Goal: Contribute content: Add original content to the website for others to see

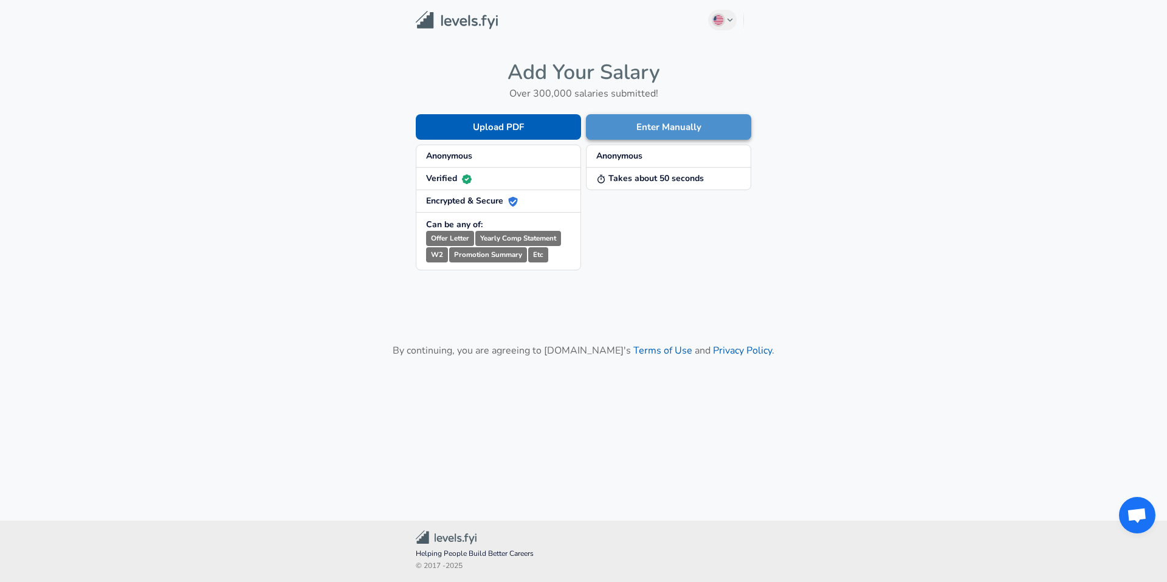
click at [649, 120] on button "Enter Manually" at bounding box center [668, 127] width 165 height 26
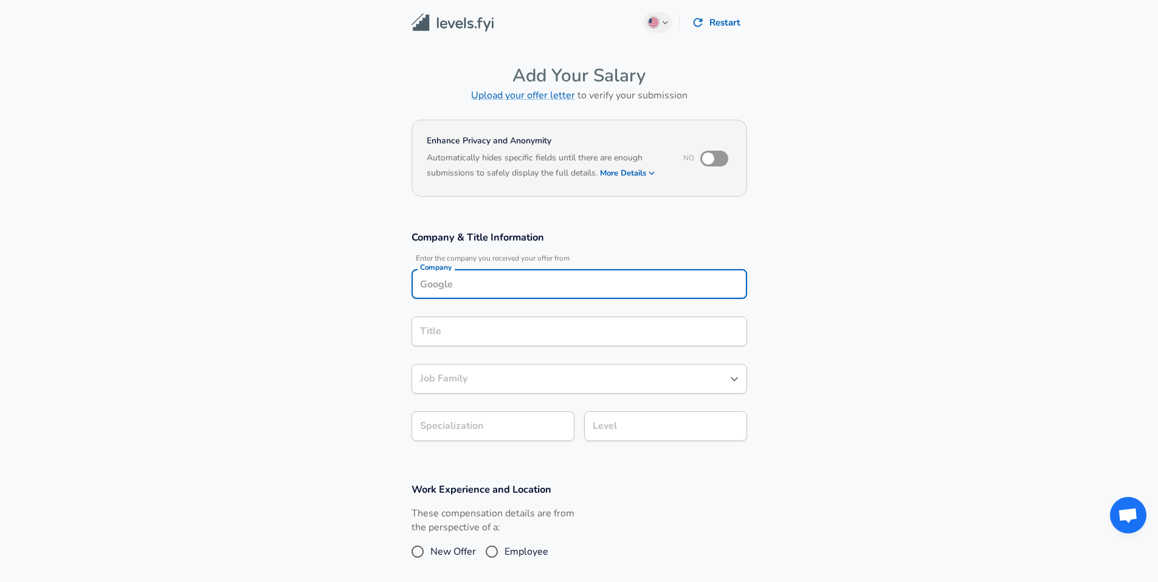
click at [489, 287] on div "Company Company" at bounding box center [580, 285] width 336 height 33
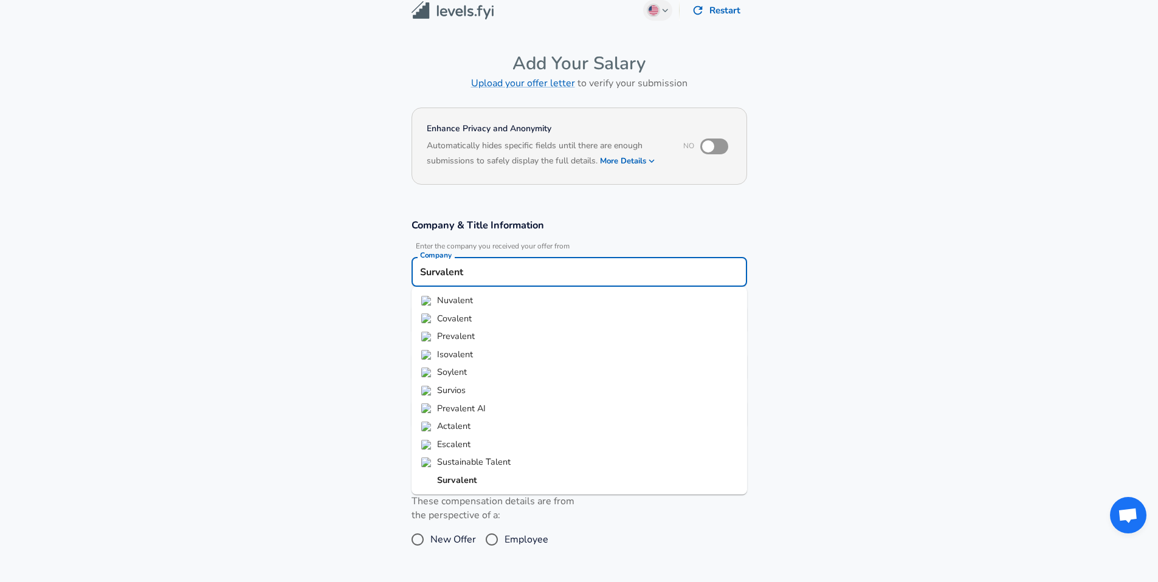
click at [481, 478] on li "Survalent" at bounding box center [580, 481] width 336 height 18
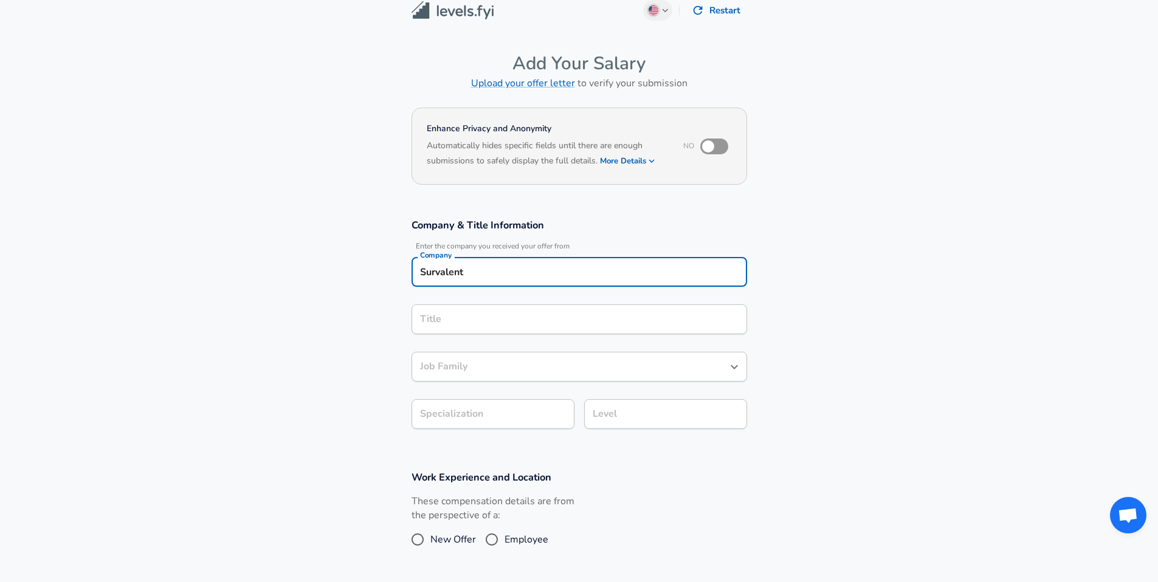
click at [486, 279] on input "Survalent" at bounding box center [579, 272] width 325 height 19
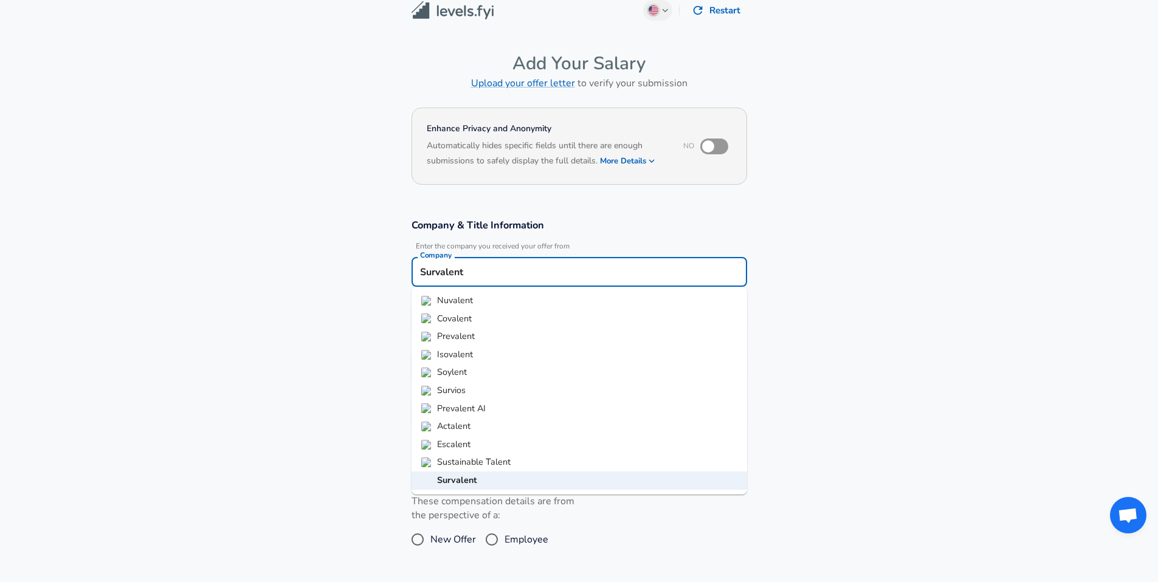
type input "Survalent"
click at [313, 316] on section "Company & Title Information Enter the company you received your offer from Comp…" at bounding box center [579, 330] width 1158 height 252
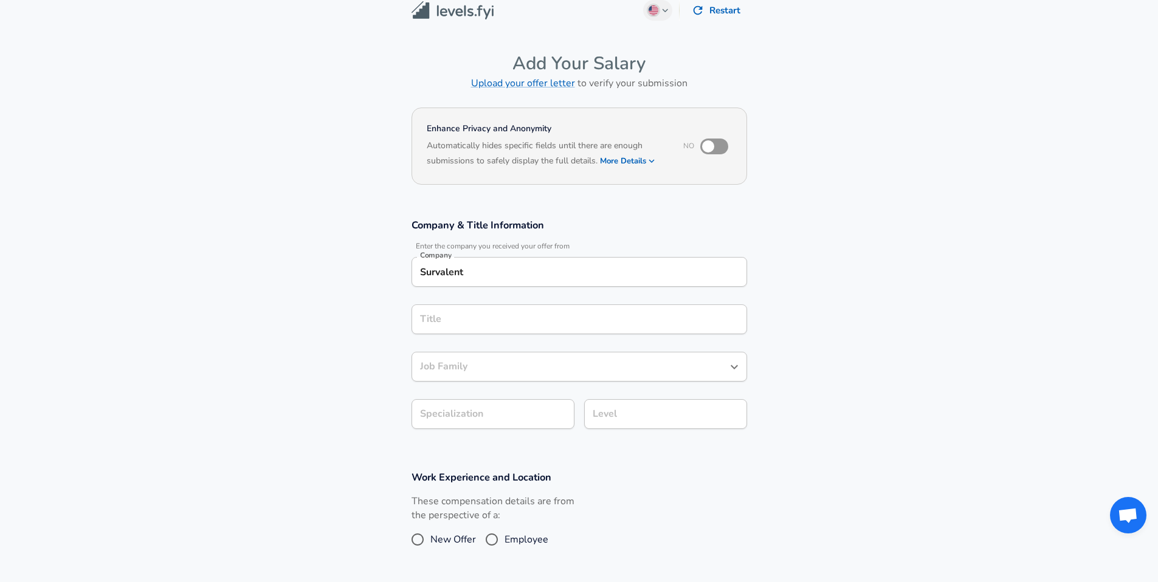
scroll to position [36, 0]
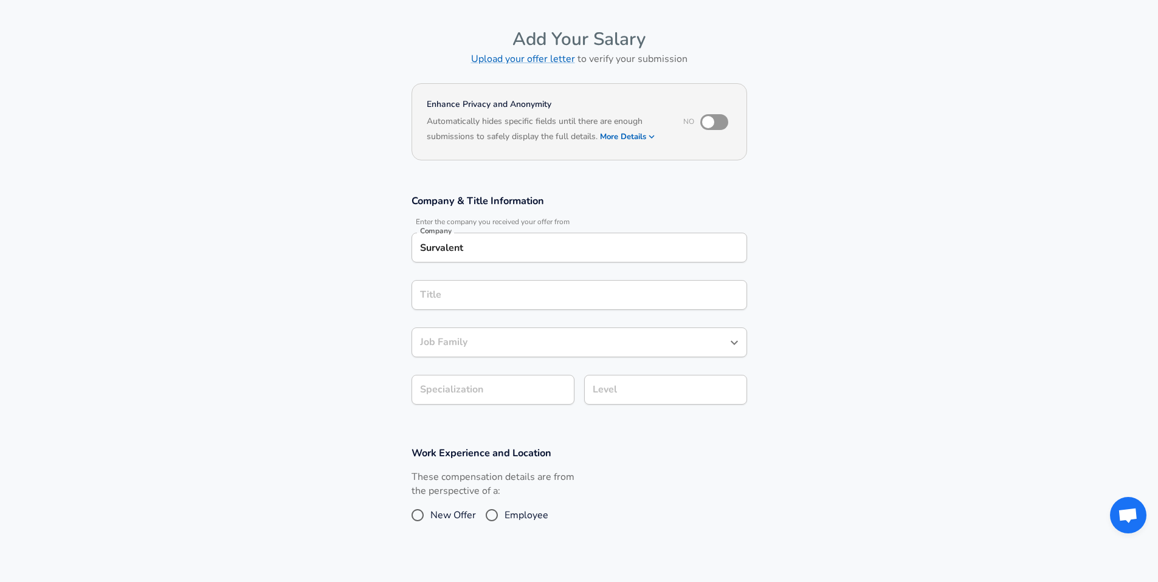
click at [483, 310] on div "Title" at bounding box center [580, 295] width 336 height 30
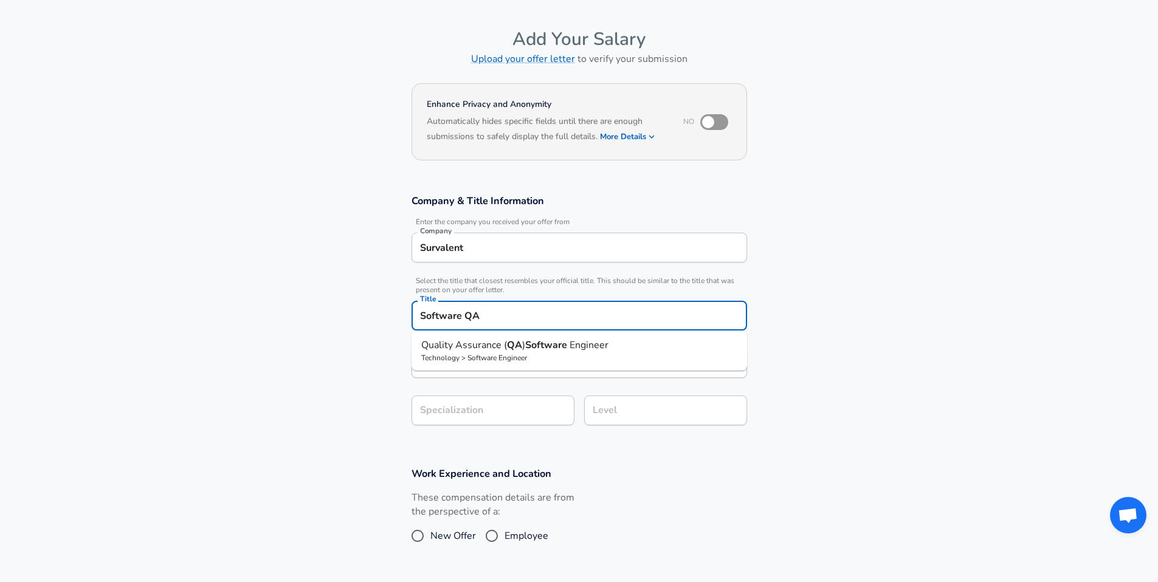
click at [501, 345] on span "Quality Assurance (" at bounding box center [464, 345] width 86 height 13
type input "Quality Assurance (QA) Software Engineer"
type input "Testing (SDET)"
type input "Software Engineer"
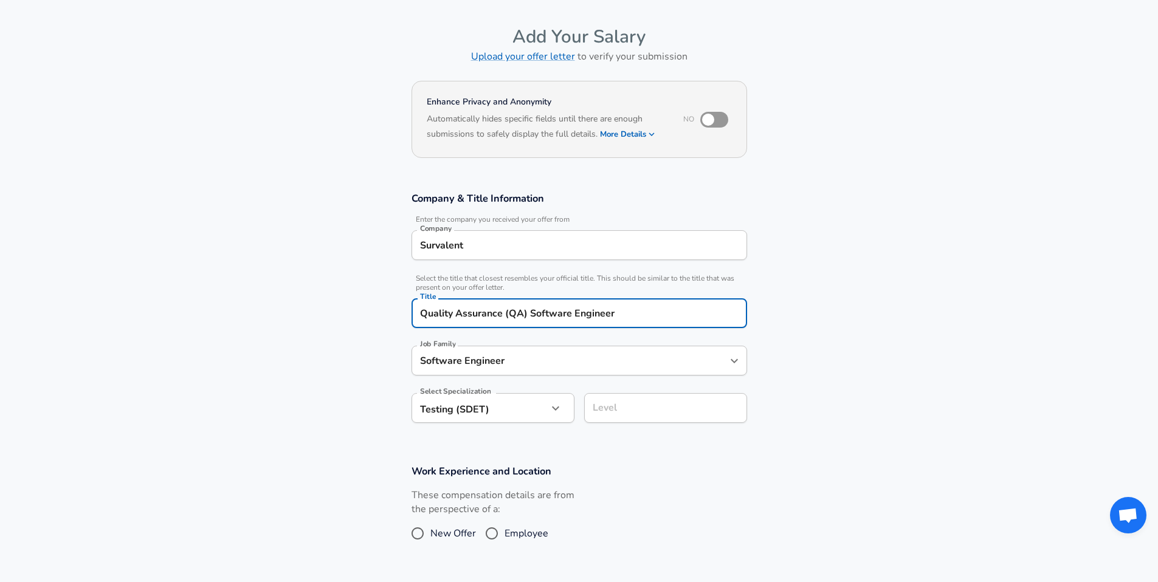
scroll to position [1, 0]
type input "Quality Assurance (QA) Software Engineer"
click at [520, 354] on input "Software Engineer" at bounding box center [570, 360] width 306 height 19
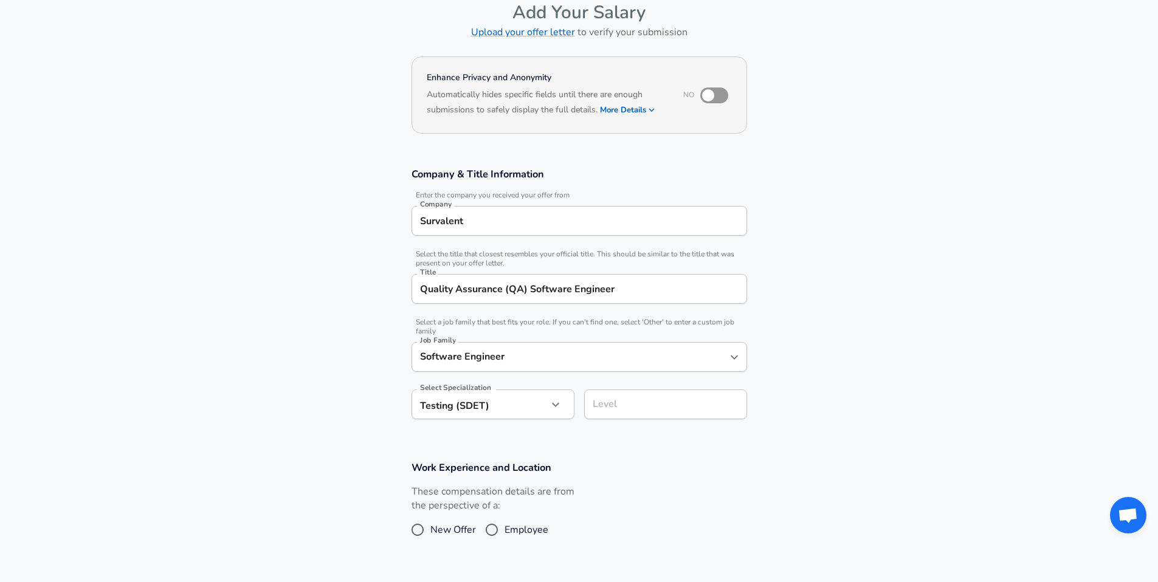
click at [298, 340] on section "Company & Title Information Enter the company you received your offer from Comp…" at bounding box center [579, 300] width 1158 height 294
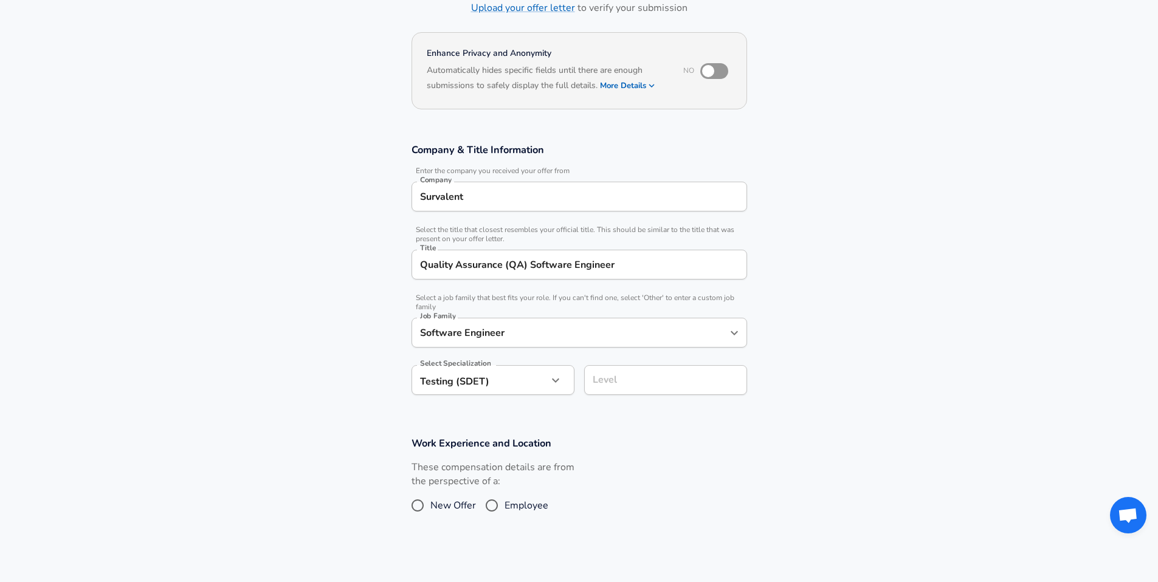
click at [641, 371] on div "Level" at bounding box center [665, 380] width 163 height 30
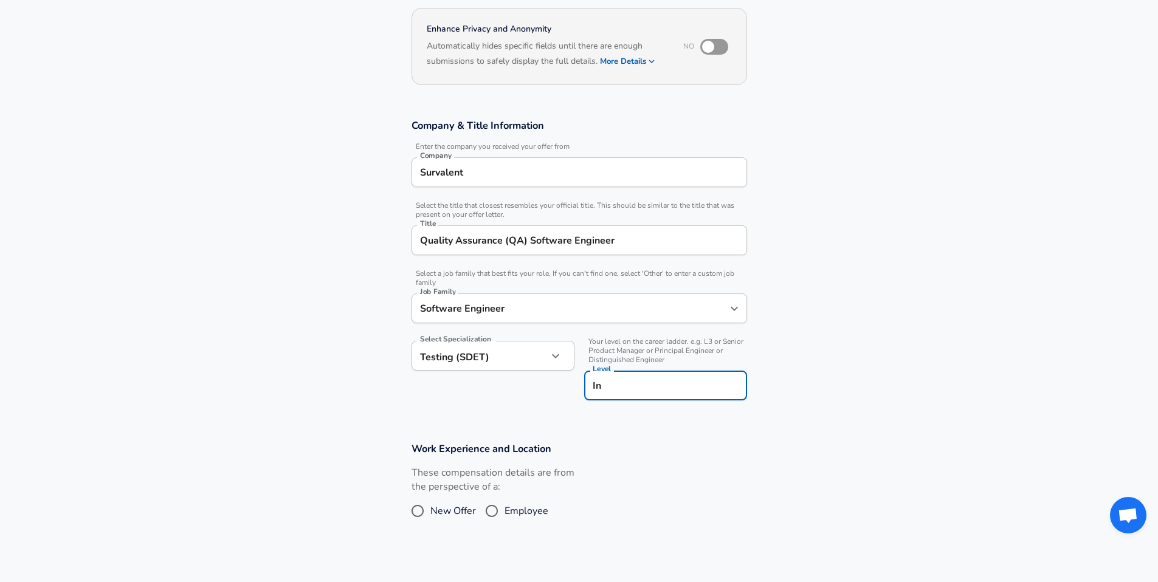
type input "I"
click at [661, 403] on div "Level Intern Level" at bounding box center [665, 387] width 163 height 33
type input "Intern"
click at [657, 423] on section "Company & Title Information Enter the company you received your offer from Comp…" at bounding box center [579, 266] width 1158 height 323
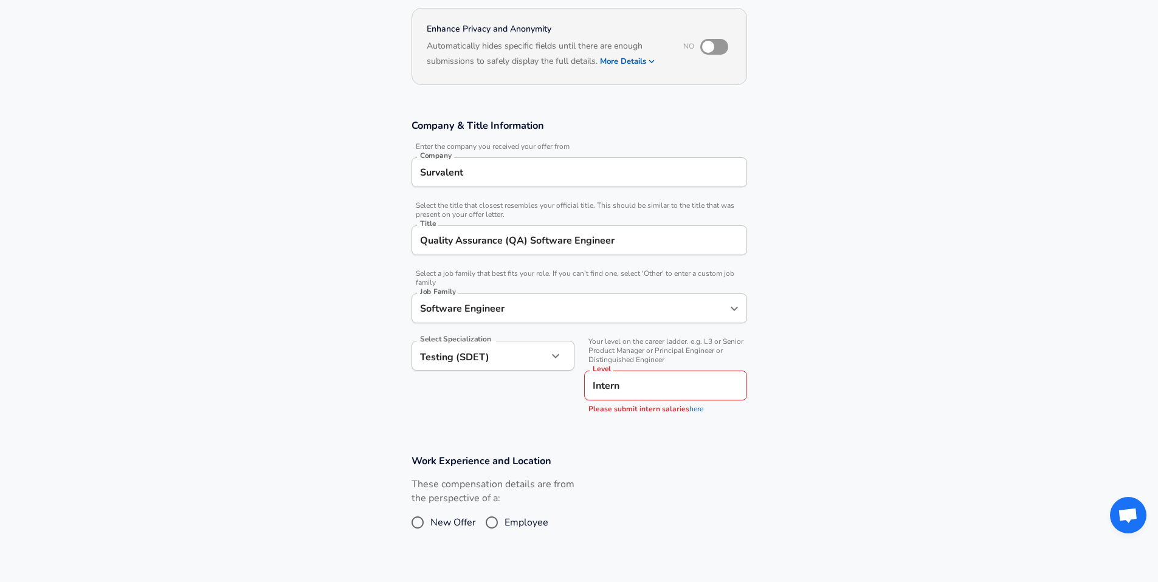
click at [689, 412] on link "here" at bounding box center [696, 409] width 14 height 10
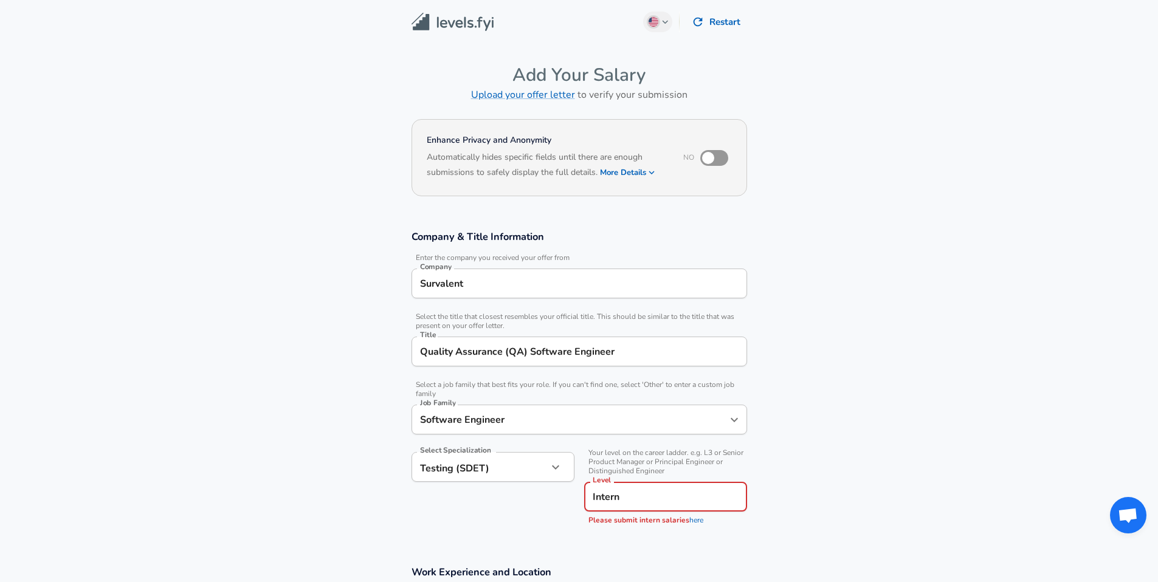
scroll to position [0, 0]
click at [463, 21] on img at bounding box center [453, 22] width 82 height 19
